Goal: Use online tool/utility: Utilize a website feature to perform a specific function

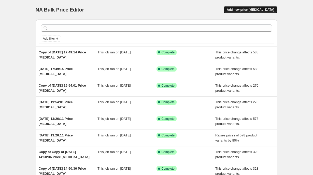
click at [253, 13] on button "Add new price [MEDICAL_DATA]" at bounding box center [251, 9] width 54 height 7
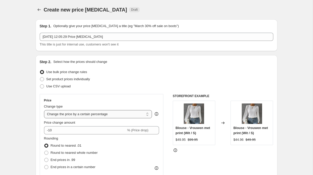
click at [85, 112] on select "Change the price to a certain amount Change the price by a certain amount Chang…" at bounding box center [98, 114] width 108 height 8
select select "no_change"
click at [44, 110] on select "Change the price to a certain amount Change the price by a certain amount Chang…" at bounding box center [98, 114] width 108 height 8
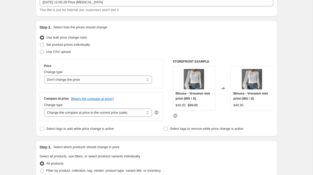
scroll to position [39, 0]
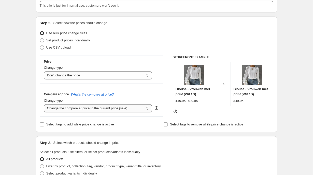
click at [68, 107] on select "Change the compare at price to the current price (sale) Change the compare at p…" at bounding box center [98, 108] width 108 height 8
select select "remove"
click at [44, 104] on select "Change the compare at price to the current price (sale) Change the compare at p…" at bounding box center [98, 108] width 108 height 8
click at [55, 165] on span "Filter by product, collection, tag, vendor, product type, variant title, or inv…" at bounding box center [103, 166] width 115 height 4
click at [40, 164] on input "Filter by product, collection, tag, vendor, product type, variant title, or inv…" at bounding box center [40, 164] width 0 height 0
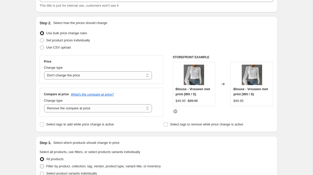
radio input "true"
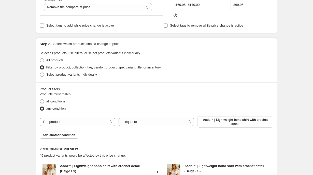
scroll to position [142, 0]
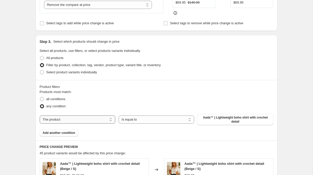
click at [65, 123] on select "The product The product's collection The product's tag The product's vendor The…" at bounding box center [78, 119] width 76 height 8
select select "collection"
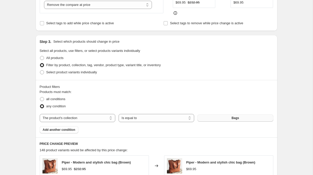
click at [223, 118] on button "Bags" at bounding box center [236, 117] width 76 height 7
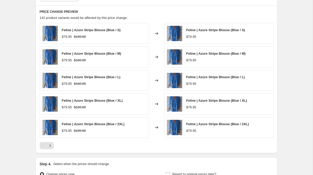
scroll to position [329, 0]
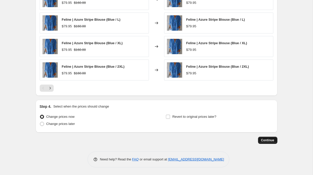
click at [267, 141] on span "Continue" at bounding box center [267, 140] width 13 height 4
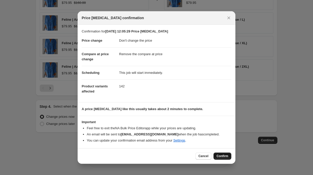
click at [221, 153] on button "Confirm" at bounding box center [223, 155] width 18 height 7
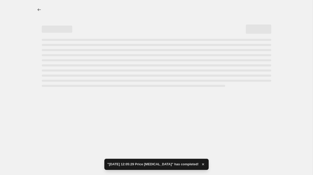
select select "no_change"
select select "remove"
select select "collection"
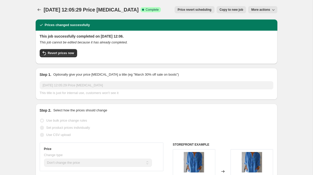
click at [236, 11] on span "Copy to new job" at bounding box center [232, 10] width 24 height 4
select select "no_change"
select select "remove"
select select "collection"
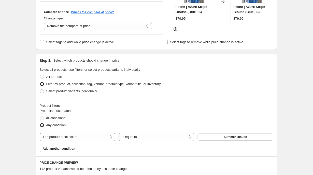
scroll to position [104, 0]
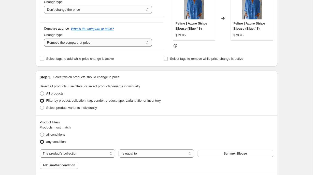
click at [94, 46] on select "Change the compare at price to the current price (sale) Change the compare at p…" at bounding box center [98, 42] width 108 height 8
select select "pp"
click at [44, 38] on select "Change the compare at price to the current price (sale) Change the compare at p…" at bounding box center [98, 42] width 108 height 8
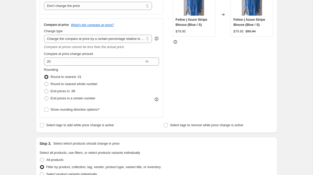
scroll to position [109, 0]
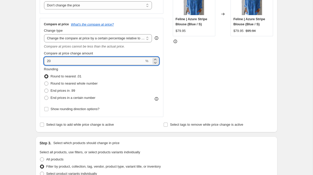
click at [105, 63] on input "20" at bounding box center [94, 61] width 101 height 8
type input "400"
click at [26, 63] on div "Create new price change job. This page is ready Create new price change job Dra…" at bounding box center [156, 177] width 313 height 573
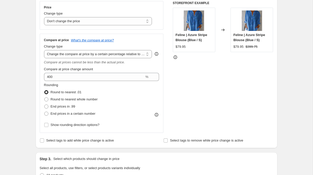
scroll to position [89, 0]
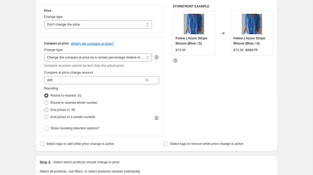
click at [58, 113] on label "End prices in .99" at bounding box center [59, 109] width 31 height 7
click at [45, 108] on input "End prices in .99" at bounding box center [44, 108] width 0 height 0
radio input "true"
click at [67, 117] on span "End prices in a certain number" at bounding box center [73, 117] width 45 height 4
click at [45, 115] on input "End prices in a certain number" at bounding box center [44, 115] width 0 height 0
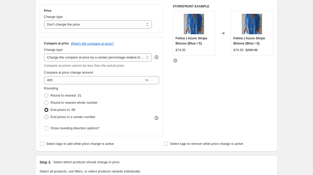
radio input "true"
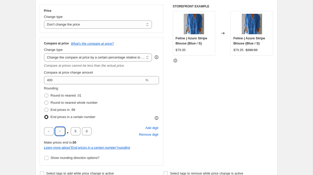
click at [62, 131] on input "text" at bounding box center [60, 131] width 10 height 8
type input "9"
type input "5"
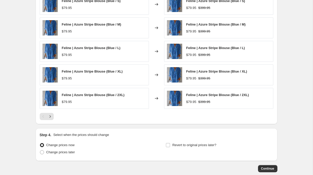
scroll to position [428, 0]
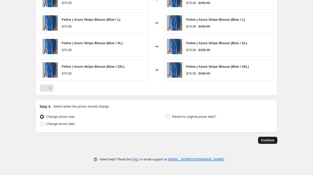
click at [268, 142] on button "Continue" at bounding box center [267, 139] width 19 height 7
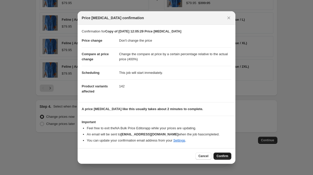
click at [228, 154] on span "Confirm" at bounding box center [223, 156] width 12 height 4
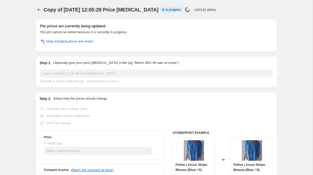
select select "no_change"
select select "pp"
select select "collection"
